Goal: Transaction & Acquisition: Purchase product/service

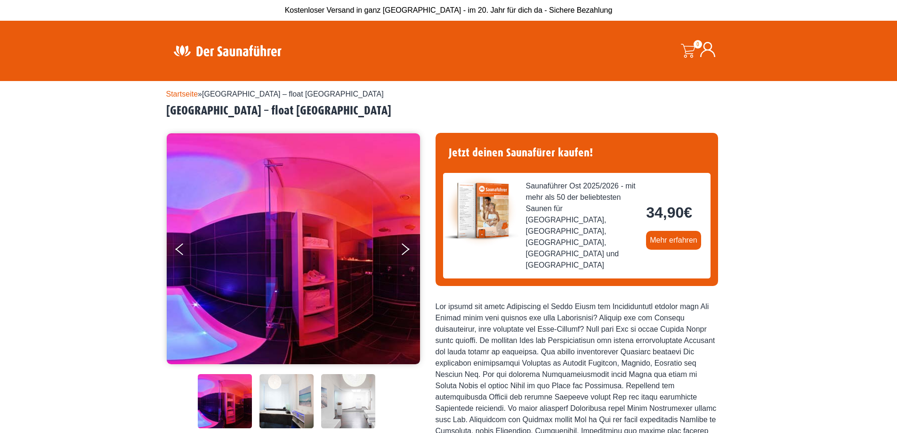
click at [266, 397] on img at bounding box center [287, 401] width 54 height 54
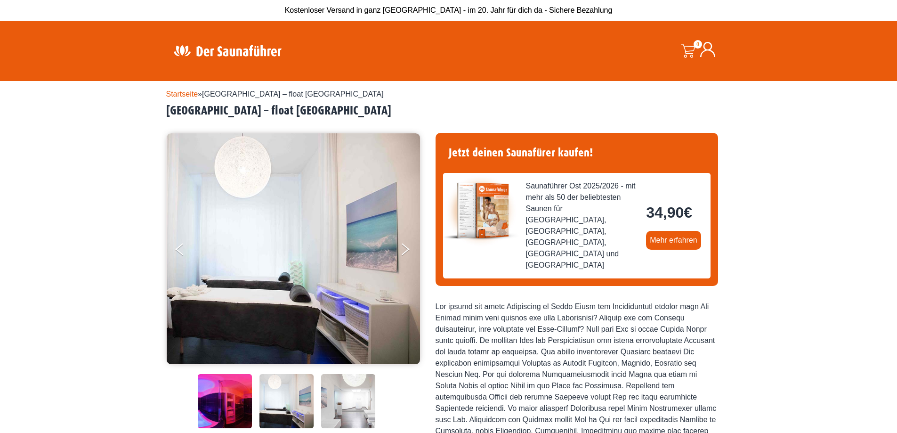
click at [218, 395] on img at bounding box center [225, 401] width 54 height 54
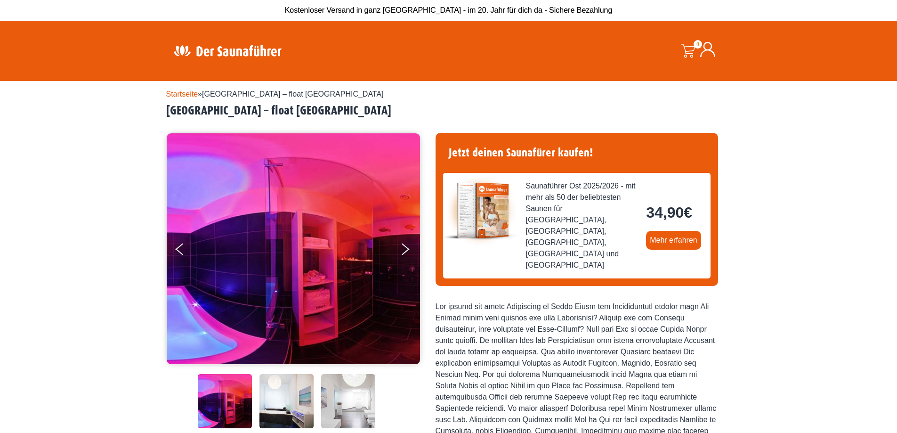
click at [100, 178] on div "Startseite » [GEOGRAPHIC_DATA] – float [GEOGRAPHIC_DATA] – float [GEOGRAPHIC_DA…" at bounding box center [448, 414] width 897 height 666
click at [233, 52] on img at bounding box center [227, 50] width 122 height 18
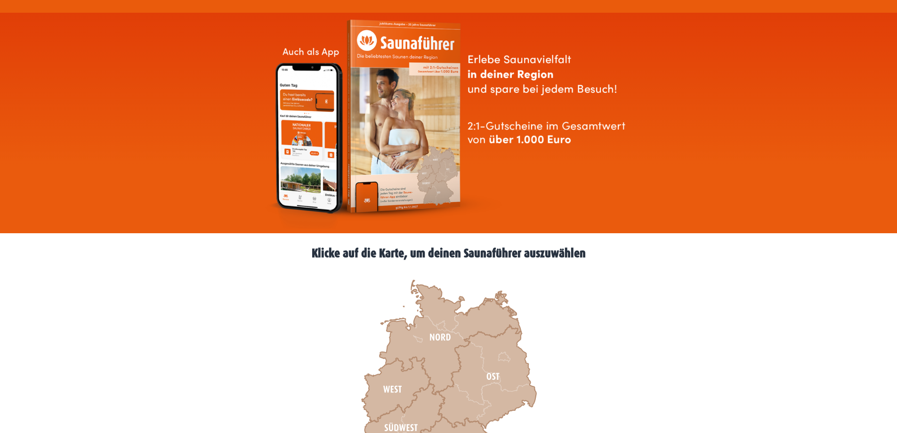
scroll to position [235, 0]
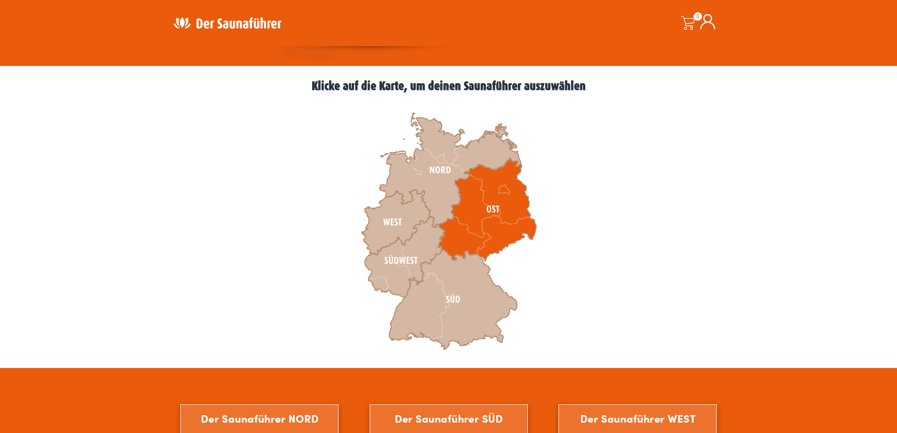
click at [449, 232] on icon at bounding box center [487, 209] width 98 height 103
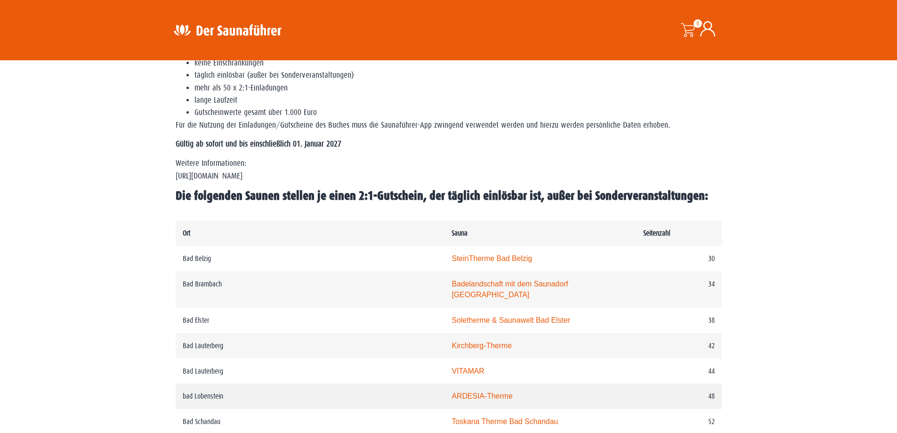
scroll to position [330, 0]
